Goal: Information Seeking & Learning: Find specific fact

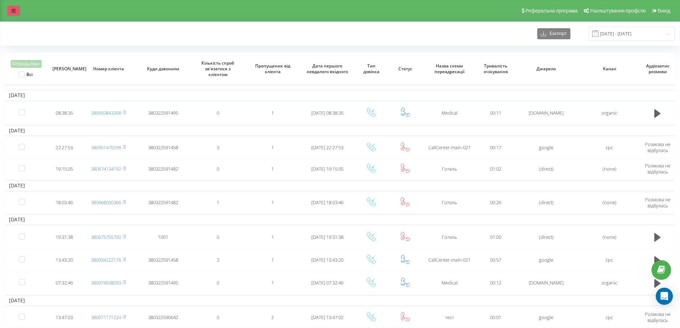
click at [10, 12] on link at bounding box center [13, 11] width 13 height 10
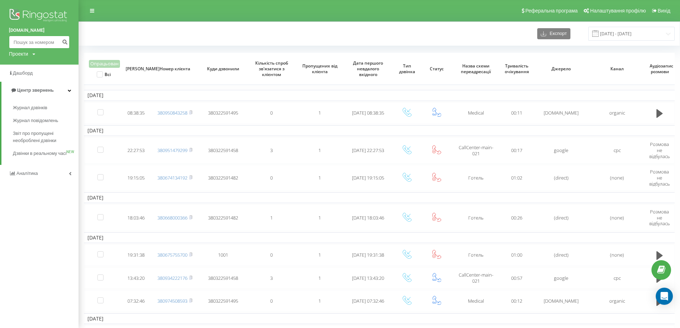
click at [31, 39] on input at bounding box center [39, 42] width 61 height 13
paste input "+380967160647"
type input "+380967160647"
click at [64, 46] on button "submit" at bounding box center [65, 42] width 10 height 13
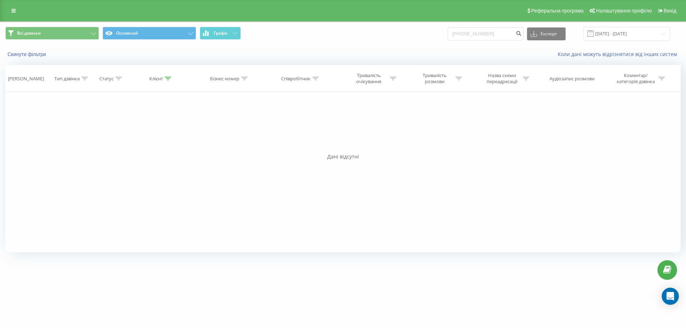
drag, startPoint x: 130, startPoint y: 132, endPoint x: 127, endPoint y: 129, distance: 4.6
click at [130, 132] on div "Фільтрувати за умовою Дорівнює Введіть значення Скасувати OK Фільтрувати за умо…" at bounding box center [342, 172] width 675 height 161
click at [466, 34] on input "[PHONE_NUMBER]" at bounding box center [485, 33] width 76 height 13
type input "0967160647"
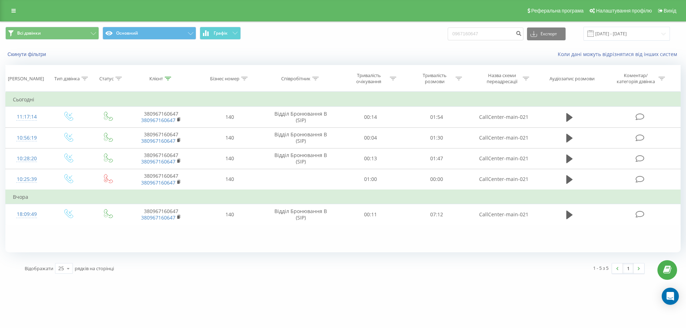
click at [124, 247] on div "Фільтрувати за умовою Дорівнює Введіть значення Скасувати OK Фільтрувати за умо…" at bounding box center [342, 172] width 675 height 161
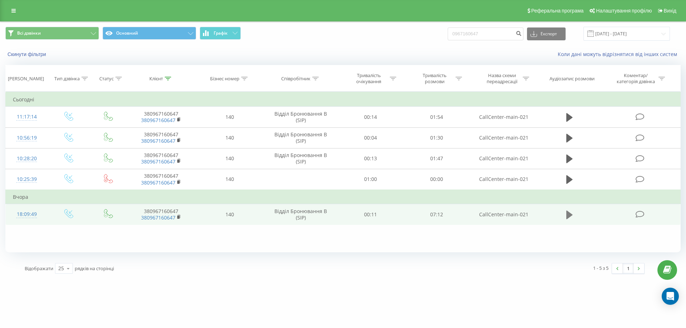
click at [575, 212] on button at bounding box center [569, 215] width 11 height 11
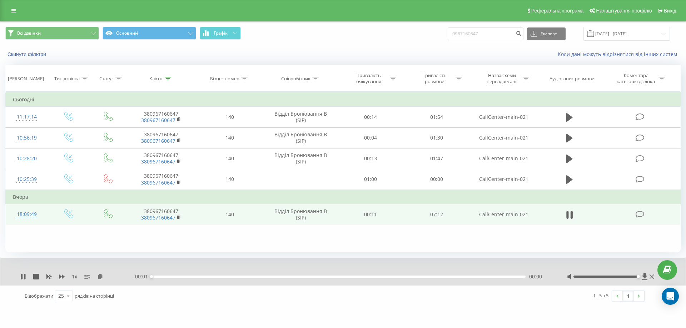
drag, startPoint x: 614, startPoint y: 277, endPoint x: 651, endPoint y: 280, distance: 37.7
click at [651, 280] on div at bounding box center [611, 276] width 89 height 7
click at [25, 277] on icon at bounding box center [24, 277] width 1 height 6
click at [26, 274] on icon at bounding box center [23, 277] width 6 height 6
click at [544, 295] on div "1 - 5 з 5 1" at bounding box center [492, 296] width 315 height 21
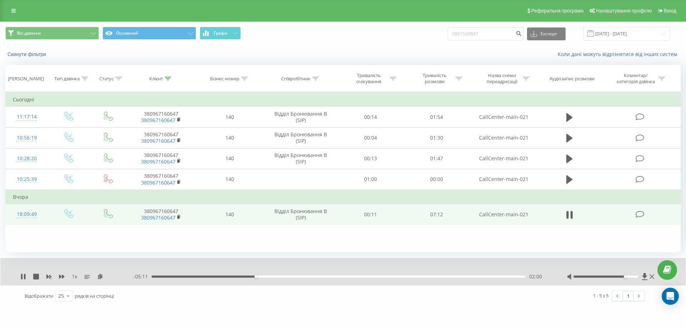
drag, startPoint x: 634, startPoint y: 277, endPoint x: 625, endPoint y: 278, distance: 8.6
click at [625, 278] on div at bounding box center [605, 277] width 65 height 2
drag, startPoint x: 623, startPoint y: 276, endPoint x: 604, endPoint y: 280, distance: 19.6
click at [604, 280] on div at bounding box center [611, 276] width 89 height 7
click at [22, 276] on icon at bounding box center [21, 277] width 1 height 6
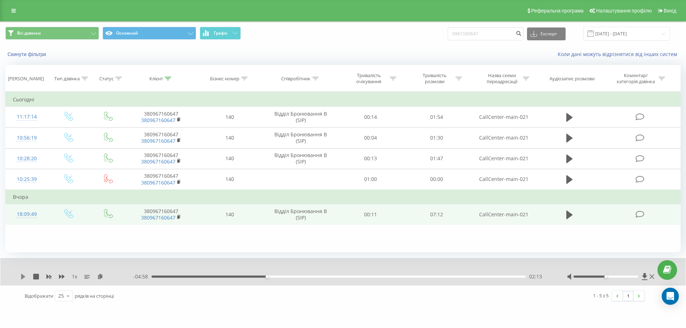
click at [20, 274] on icon at bounding box center [23, 277] width 6 height 6
click at [256, 313] on div "[DOMAIN_NAME] 0967160647 Проекти [DOMAIN_NAME] Дашборд Центр звернень Журнал дз…" at bounding box center [343, 164] width 686 height 328
drag, startPoint x: 602, startPoint y: 277, endPoint x: 591, endPoint y: 275, distance: 11.6
click at [591, 275] on div at bounding box center [611, 276] width 89 height 7
drag, startPoint x: 592, startPoint y: 276, endPoint x: 609, endPoint y: 277, distance: 17.1
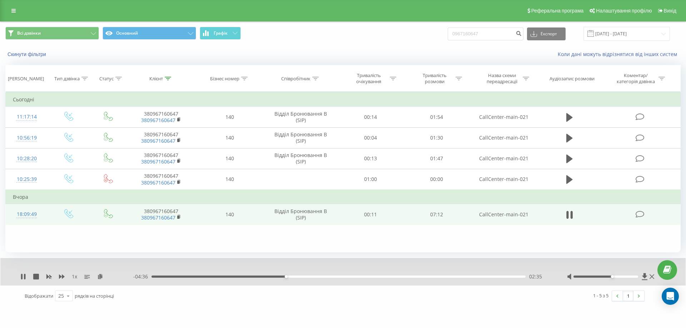
click at [609, 277] on div at bounding box center [605, 277] width 65 height 2
click at [22, 274] on icon at bounding box center [23, 277] width 6 height 6
drag, startPoint x: 612, startPoint y: 276, endPoint x: 634, endPoint y: 278, distance: 21.5
click at [634, 278] on div at bounding box center [611, 276] width 89 height 7
click at [21, 279] on icon at bounding box center [23, 277] width 6 height 6
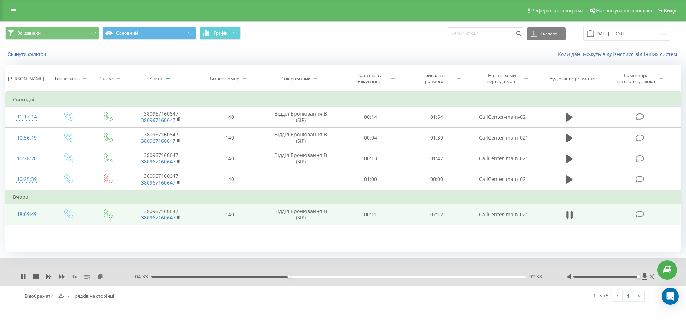
click at [640, 278] on div at bounding box center [611, 276] width 89 height 7
drag, startPoint x: 288, startPoint y: 277, endPoint x: 283, endPoint y: 277, distance: 5.0
click at [283, 277] on div "02:32" at bounding box center [283, 276] width 3 height 3
drag, startPoint x: 284, startPoint y: 277, endPoint x: 275, endPoint y: 280, distance: 9.2
click at [275, 280] on div "- 04:49 02:22 02:22" at bounding box center [341, 276] width 416 height 7
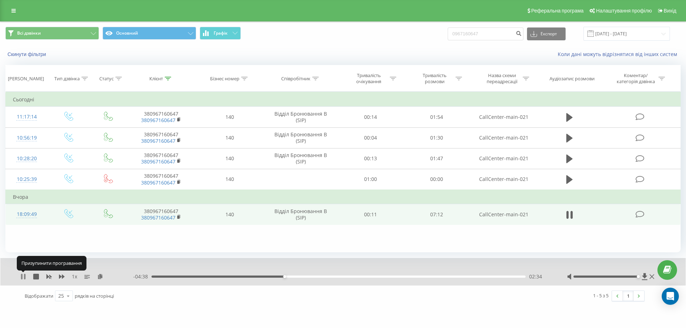
click at [22, 275] on icon at bounding box center [21, 277] width 1 height 6
